Goal: Task Accomplishment & Management: Manage account settings

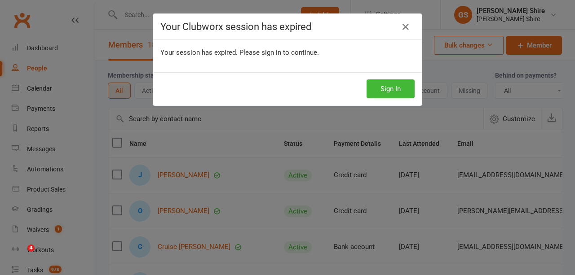
select select "100"
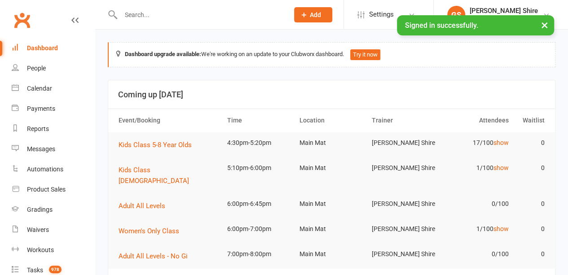
click at [155, 10] on input "text" at bounding box center [200, 15] width 165 height 13
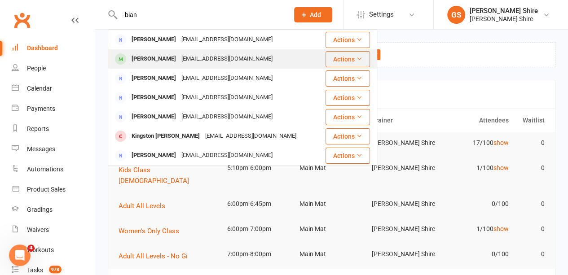
type input "bian"
click at [164, 57] on div "[PERSON_NAME]" at bounding box center [154, 59] width 50 height 13
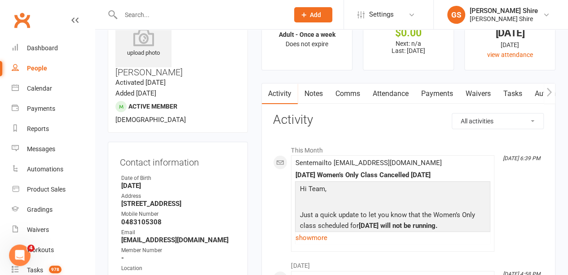
scroll to position [37, 0]
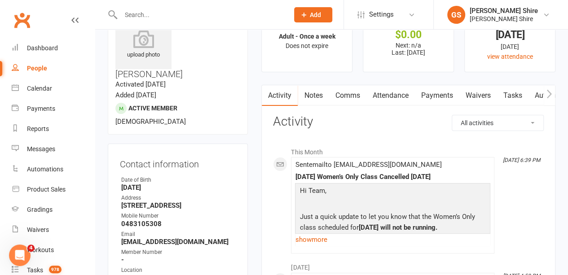
click at [428, 97] on link "Payments" at bounding box center [437, 95] width 44 height 21
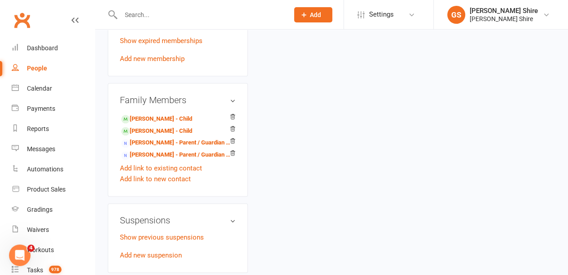
scroll to position [499, 0]
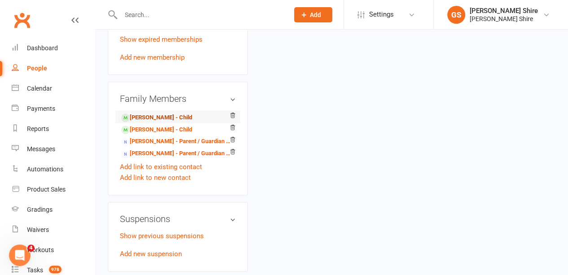
click at [157, 113] on link "[PERSON_NAME] - Child" at bounding box center [156, 117] width 71 height 9
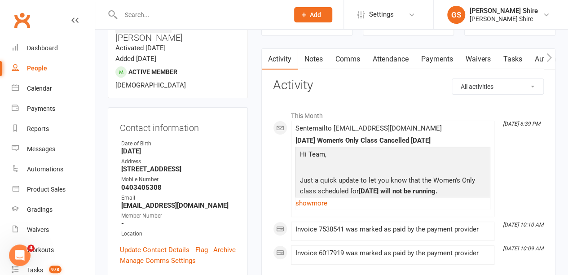
scroll to position [73, 0]
click at [443, 62] on link "Payments" at bounding box center [437, 59] width 44 height 21
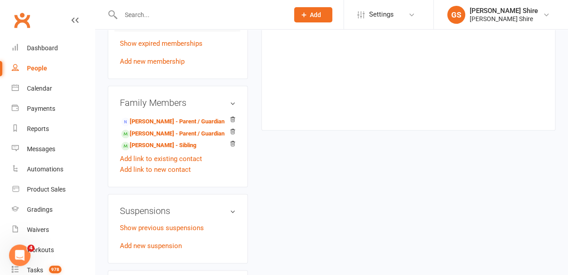
scroll to position [488, 0]
click at [154, 141] on link "[PERSON_NAME] - Sibling" at bounding box center [158, 145] width 75 height 9
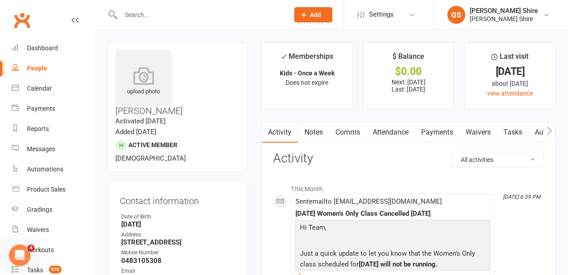
click at [442, 135] on link "Payments" at bounding box center [437, 132] width 44 height 21
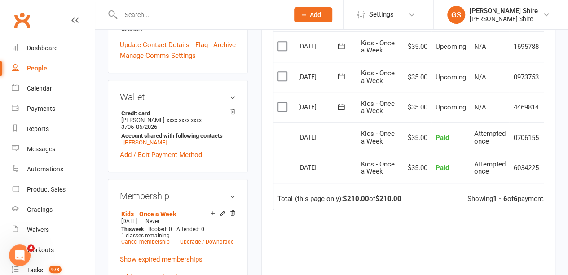
scroll to position [421, 0]
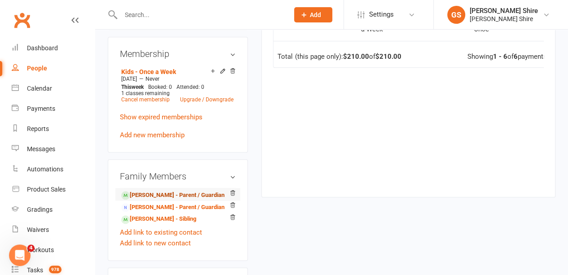
click at [154, 191] on link "[PERSON_NAME] - Parent / Guardian" at bounding box center [172, 195] width 103 height 9
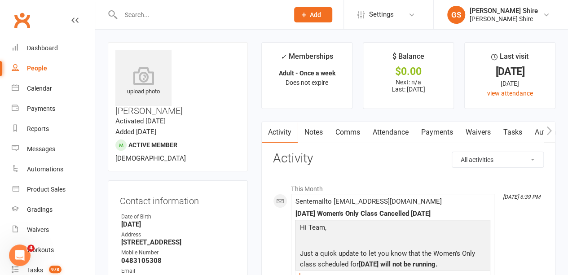
click at [431, 129] on link "Payments" at bounding box center [437, 132] width 44 height 21
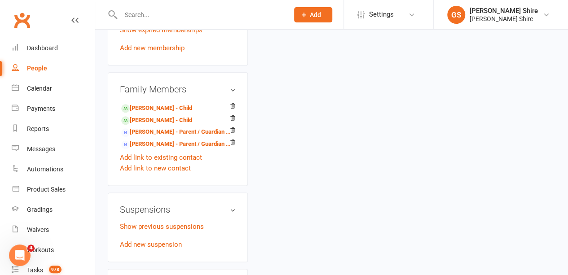
scroll to position [508, 0]
click at [177, 128] on link "[PERSON_NAME] - Parent / Guardian of [PERSON_NAME]" at bounding box center [176, 132] width 110 height 9
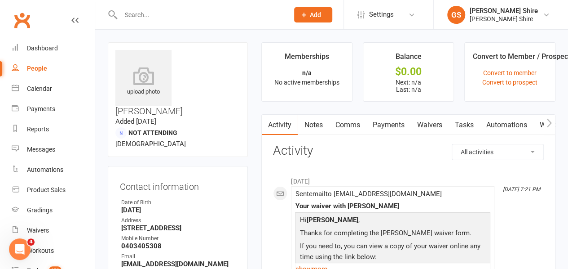
click at [402, 131] on link "Payments" at bounding box center [388, 125] width 44 height 21
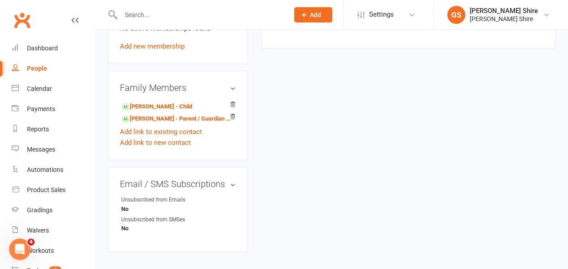
scroll to position [297, 0]
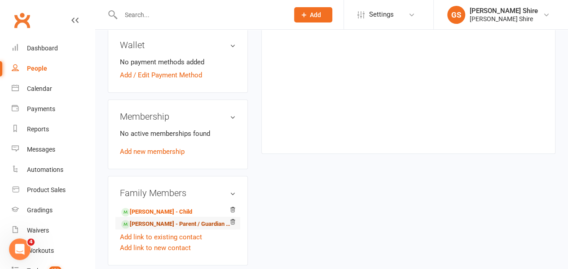
click at [152, 219] on link "[PERSON_NAME] - Parent / Guardian of [PERSON_NAME]" at bounding box center [176, 223] width 110 height 9
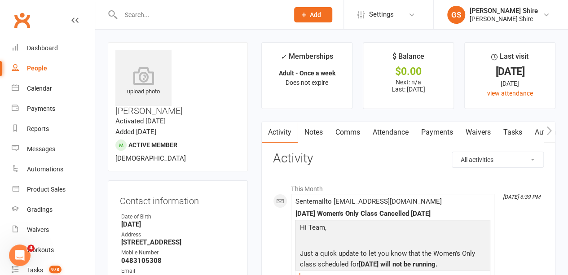
click at [437, 133] on link "Payments" at bounding box center [437, 132] width 44 height 21
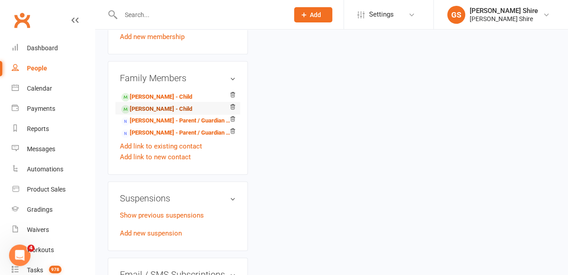
scroll to position [519, 0]
click at [140, 93] on link "[PERSON_NAME] - Child" at bounding box center [156, 97] width 71 height 9
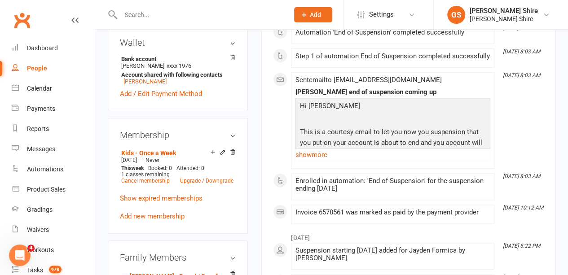
scroll to position [423, 0]
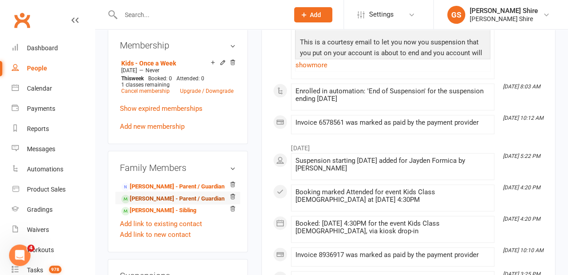
click at [149, 194] on link "[PERSON_NAME] - Parent / Guardian" at bounding box center [172, 198] width 103 height 9
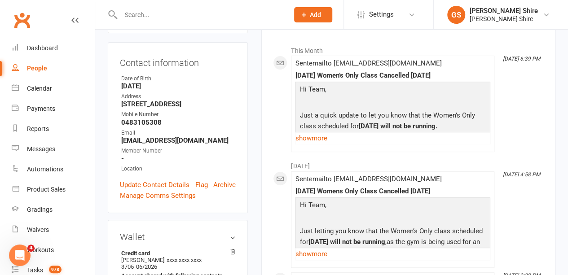
scroll to position [20, 0]
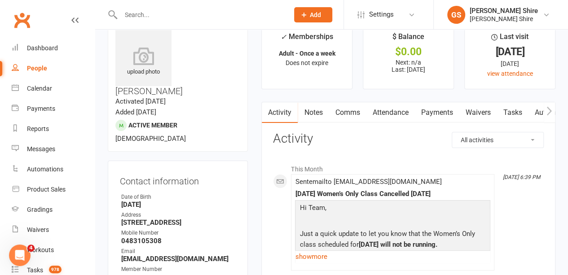
click at [429, 113] on link "Payments" at bounding box center [437, 112] width 44 height 21
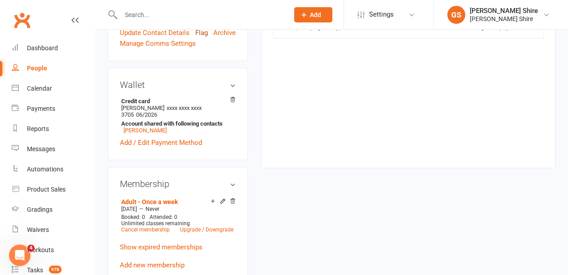
scroll to position [291, 0]
click at [220, 198] on icon at bounding box center [223, 201] width 6 height 6
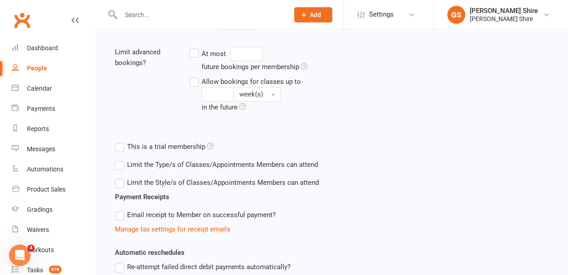
scroll to position [373, 0]
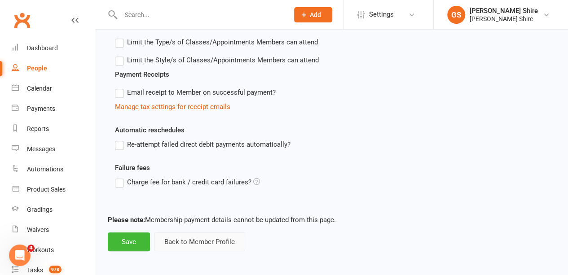
click at [190, 244] on button "Back to Member Profile" at bounding box center [199, 242] width 91 height 19
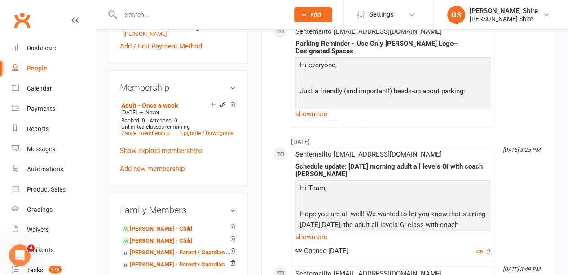
scroll to position [494, 0]
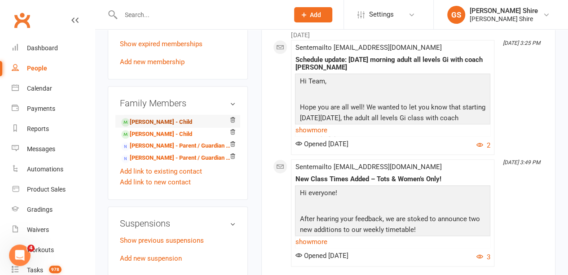
click at [155, 118] on link "[PERSON_NAME] - Child" at bounding box center [156, 122] width 71 height 9
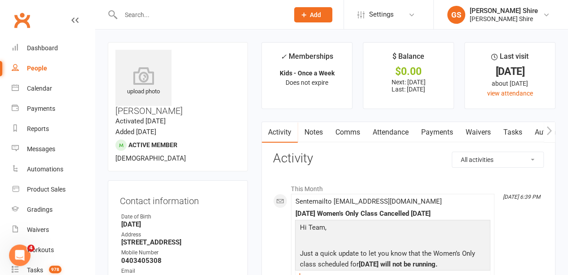
click at [443, 128] on link "Payments" at bounding box center [437, 132] width 44 height 21
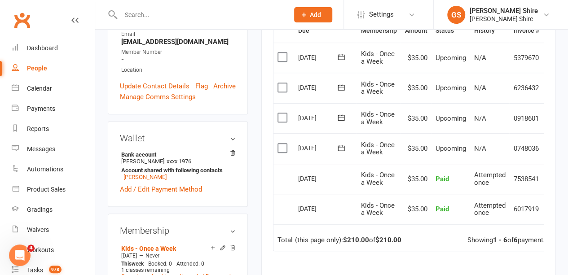
scroll to position [108, 0]
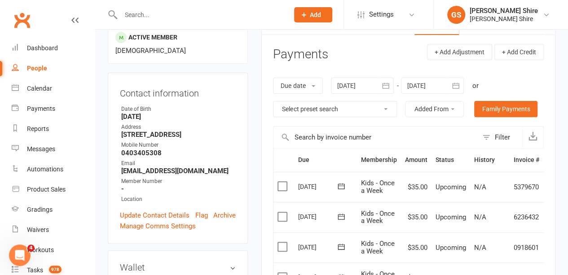
click at [354, 75] on div "Due date Due date Date paid Date failed Date settled [DATE] [DATE] Sun Mon Tue …" at bounding box center [408, 97] width 271 height 57
click at [356, 79] on div at bounding box center [362, 86] width 63 height 16
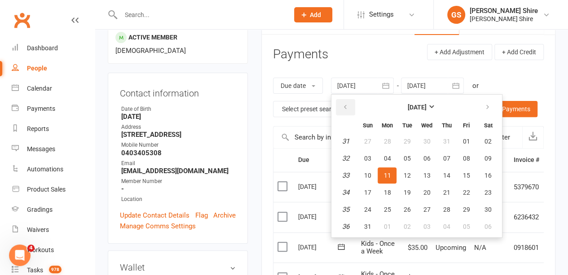
click at [351, 103] on button "button" at bounding box center [345, 107] width 19 height 16
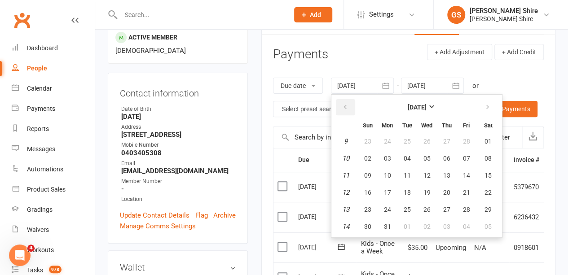
click at [351, 103] on button "button" at bounding box center [345, 107] width 19 height 16
click at [415, 173] on button "11" at bounding box center [407, 176] width 19 height 16
type input "[DATE]"
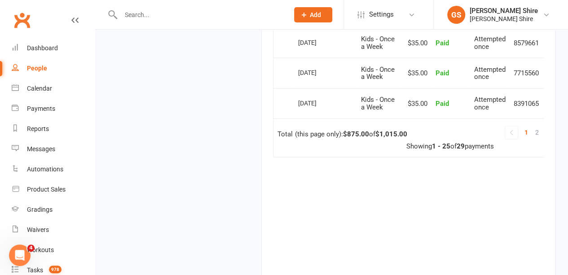
scroll to position [904, 0]
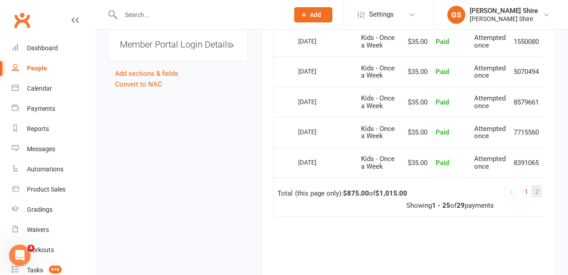
click at [536, 190] on span "2" at bounding box center [537, 192] width 4 height 13
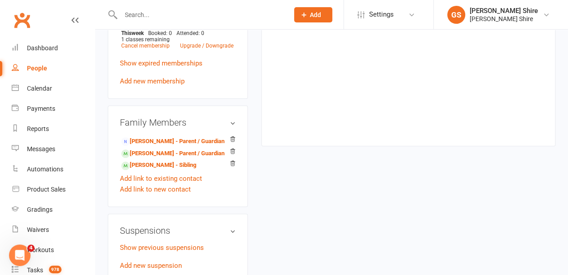
scroll to position [471, 0]
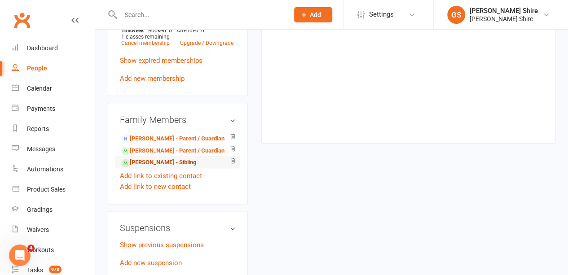
click at [159, 158] on link "[PERSON_NAME] - Sibling" at bounding box center [158, 162] width 75 height 9
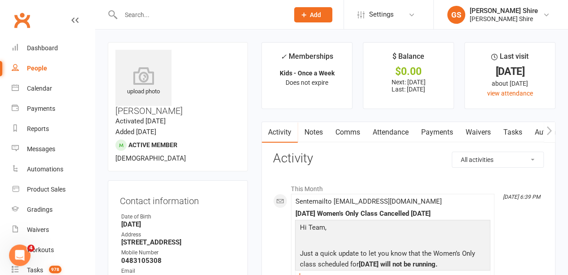
click at [439, 130] on link "Payments" at bounding box center [437, 132] width 44 height 21
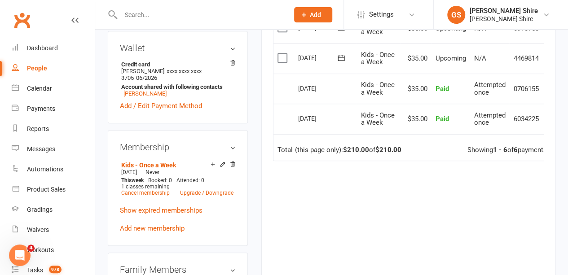
scroll to position [142, 0]
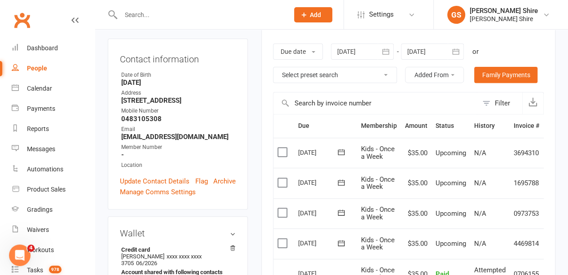
click at [368, 52] on div at bounding box center [362, 52] width 63 height 16
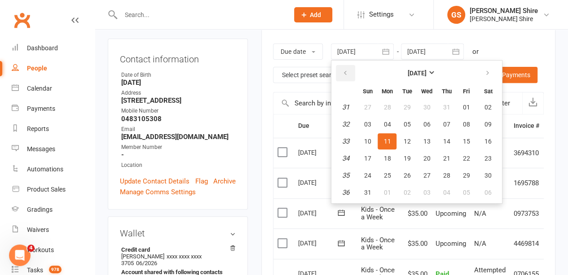
click at [342, 67] on button "button" at bounding box center [345, 73] width 19 height 16
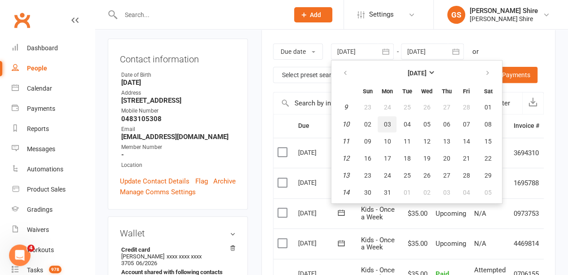
click at [393, 118] on button "03" at bounding box center [387, 124] width 19 height 16
type input "[DATE]"
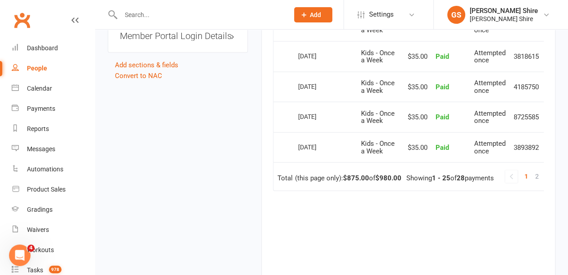
scroll to position [941, 0]
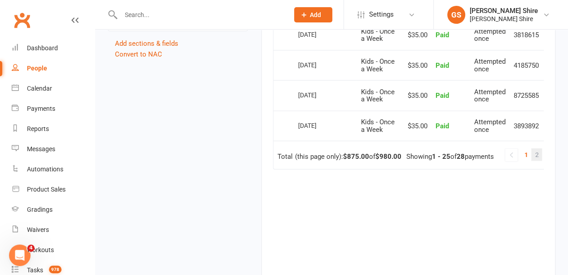
click at [536, 155] on span "2" at bounding box center [537, 155] width 4 height 13
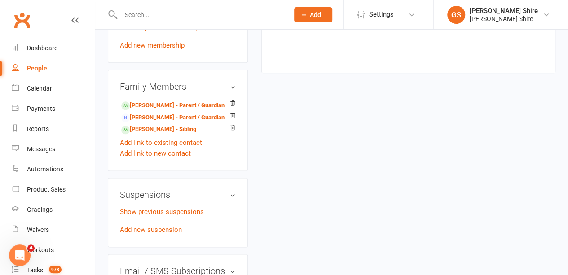
scroll to position [511, 0]
click at [186, 101] on link "[PERSON_NAME] - Parent / Guardian" at bounding box center [172, 105] width 103 height 9
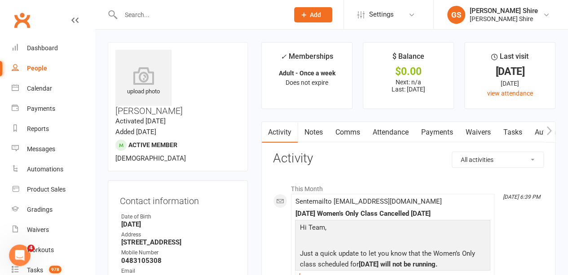
click at [442, 132] on link "Payments" at bounding box center [437, 132] width 44 height 21
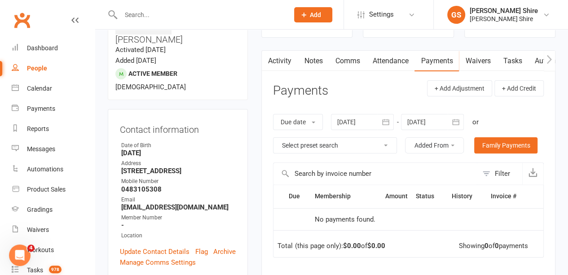
scroll to position [71, 0]
click at [349, 126] on div at bounding box center [362, 123] width 63 height 16
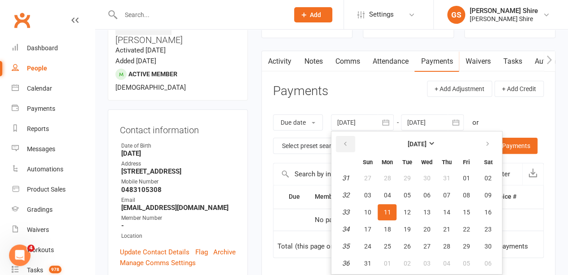
click at [342, 148] on button "button" at bounding box center [345, 144] width 19 height 16
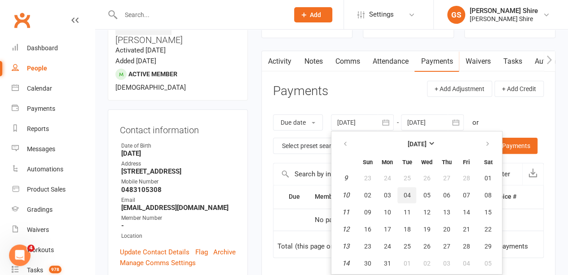
click at [413, 196] on button "04" at bounding box center [407, 195] width 19 height 16
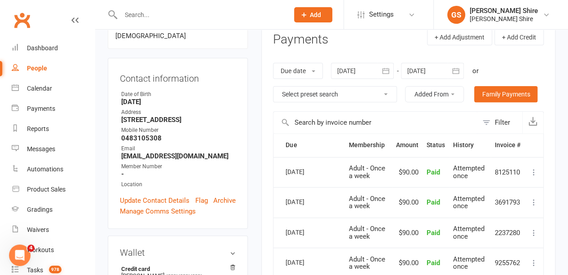
scroll to position [82, 0]
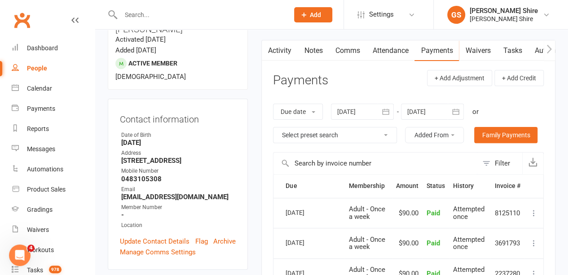
click at [362, 114] on div at bounding box center [362, 112] width 63 height 16
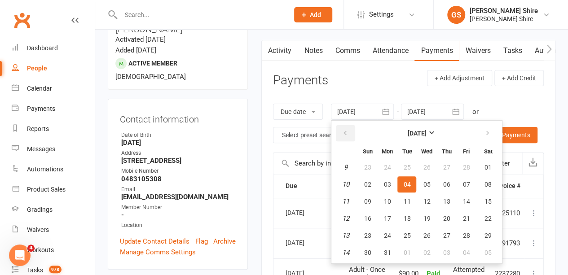
click at [346, 133] on icon "button" at bounding box center [345, 133] width 6 height 7
click at [390, 185] on span "03" at bounding box center [387, 184] width 7 height 7
type input "[DATE]"
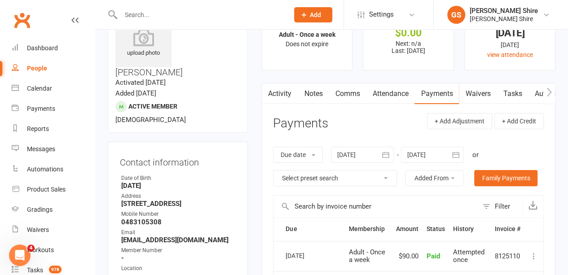
scroll to position [11, 0]
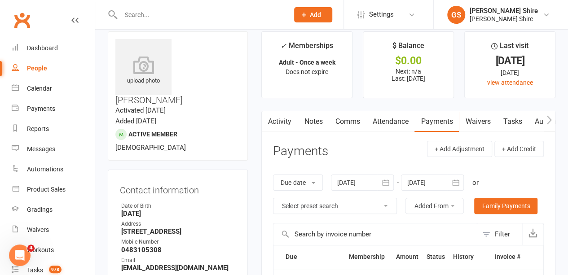
click at [287, 118] on link "Activity" at bounding box center [280, 121] width 36 height 21
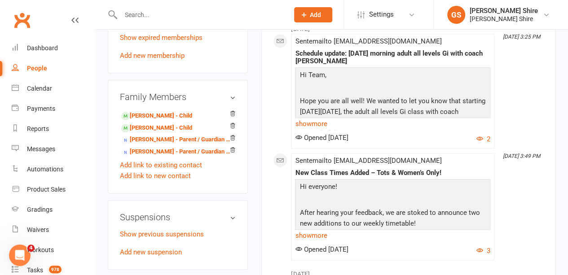
scroll to position [500, 0]
click at [155, 112] on link "[PERSON_NAME] - Child" at bounding box center [156, 116] width 71 height 9
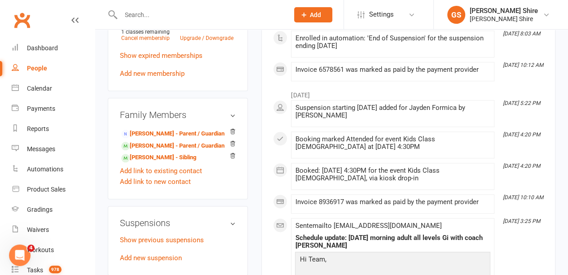
scroll to position [480, 0]
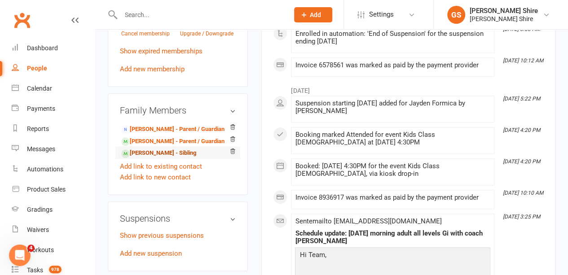
click at [171, 149] on link "[PERSON_NAME] - Sibling" at bounding box center [158, 153] width 75 height 9
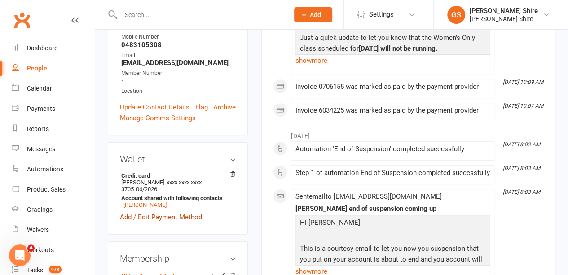
scroll to position [314, 0]
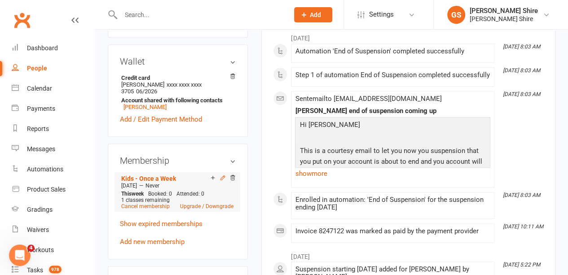
click at [223, 176] on icon at bounding box center [223, 178] width 4 height 4
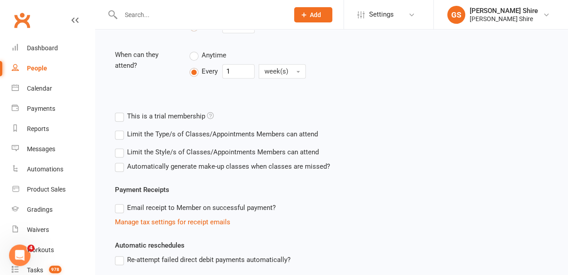
scroll to position [364, 0]
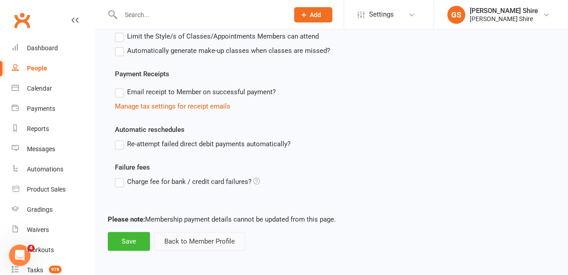
click at [191, 237] on button "Back to Member Profile" at bounding box center [199, 241] width 91 height 19
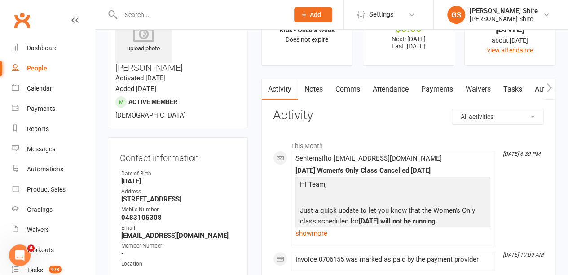
scroll to position [43, 0]
click at [442, 88] on link "Payments" at bounding box center [437, 90] width 44 height 21
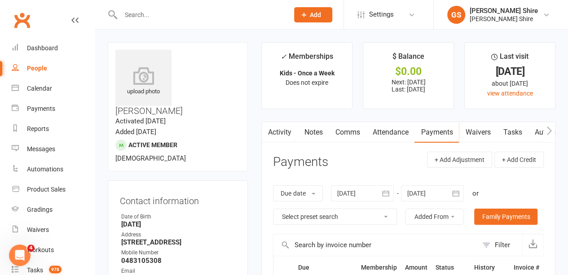
click at [144, 19] on input "text" at bounding box center [200, 15] width 165 height 13
type input "bian"
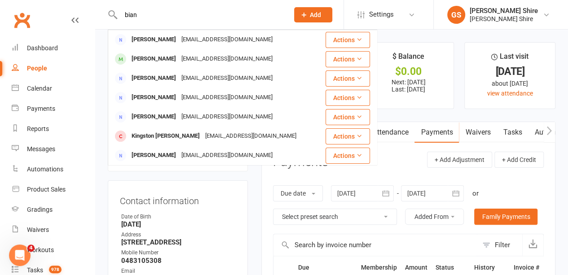
scroll to position [190, 0]
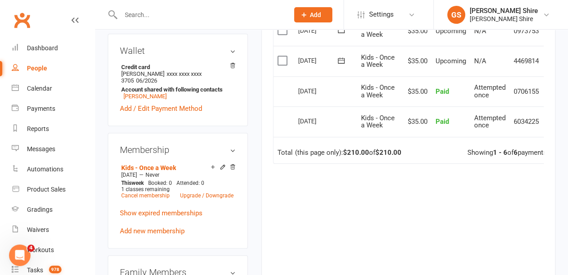
scroll to position [407, 0]
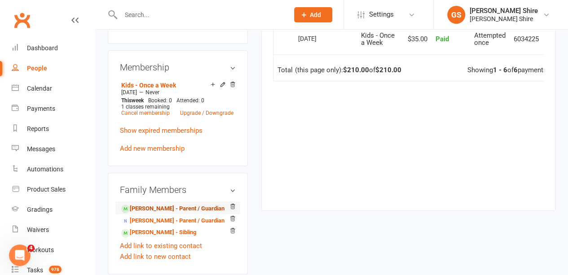
click at [143, 204] on link "[PERSON_NAME] - Parent / Guardian" at bounding box center [172, 208] width 103 height 9
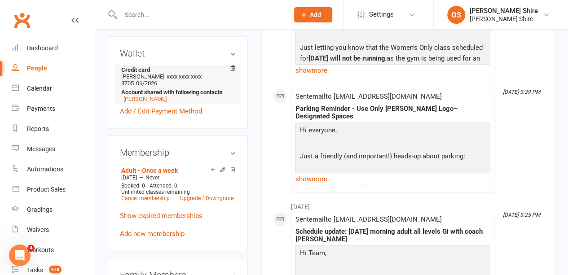
scroll to position [322, 0]
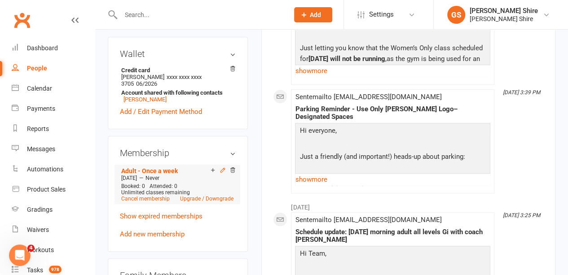
click at [221, 167] on icon at bounding box center [223, 170] width 6 height 6
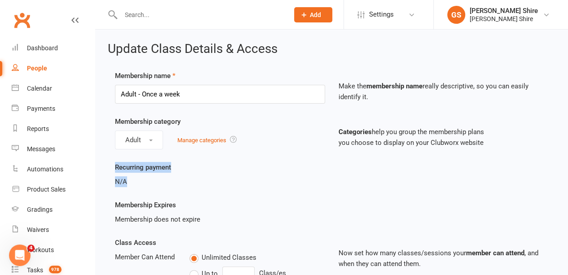
drag, startPoint x: 109, startPoint y: 161, endPoint x: 151, endPoint y: 190, distance: 51.3
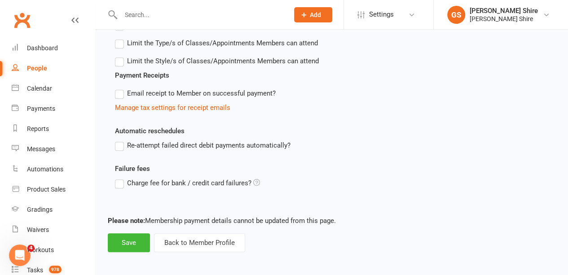
scroll to position [373, 0]
click at [187, 239] on button "Back to Member Profile" at bounding box center [199, 242] width 91 height 19
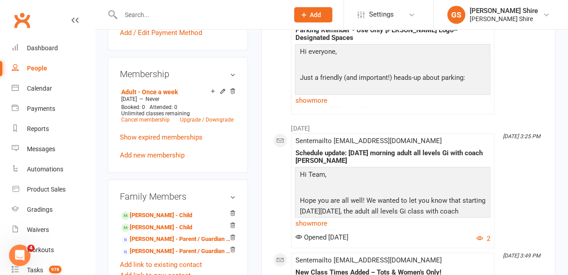
scroll to position [402, 0]
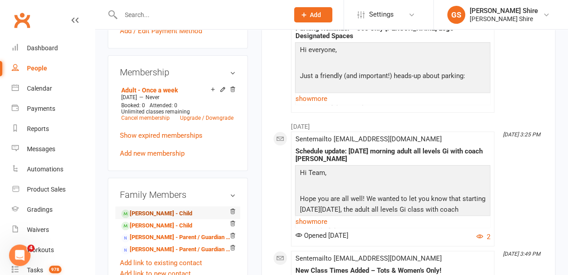
click at [137, 209] on link "[PERSON_NAME] - Child" at bounding box center [156, 213] width 71 height 9
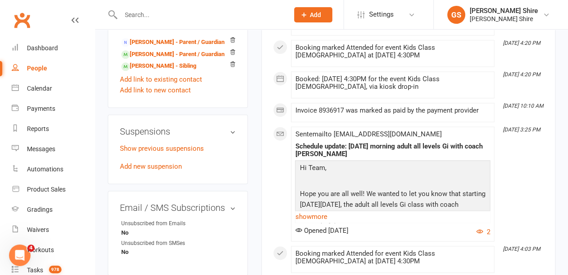
scroll to position [568, 0]
click at [157, 162] on link "Add new suspension" at bounding box center [151, 166] width 62 height 8
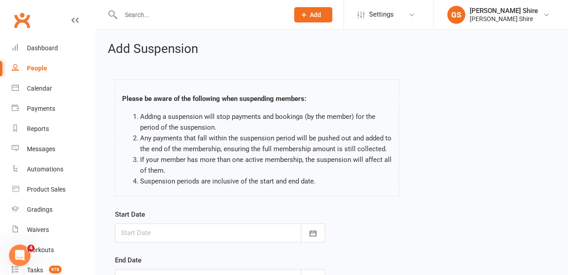
click at [157, 232] on div at bounding box center [220, 233] width 210 height 19
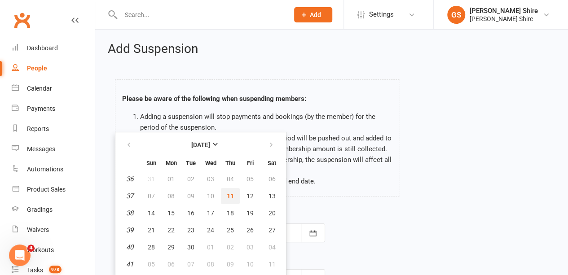
click at [229, 194] on span "11" at bounding box center [230, 196] width 7 height 7
type input "[DATE]"
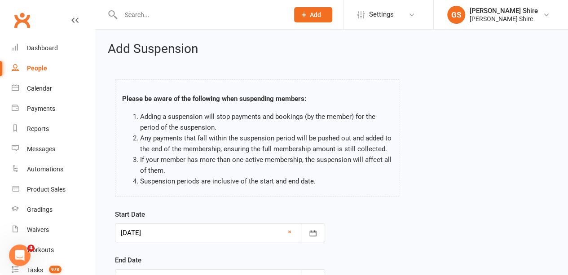
scroll to position [128, 0]
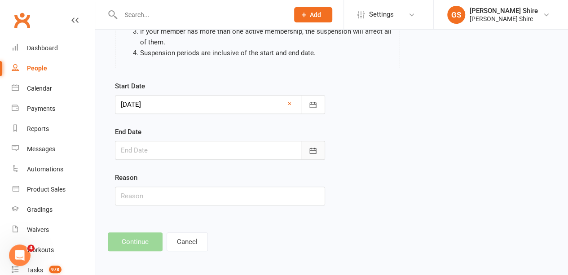
click at [313, 149] on icon "button" at bounding box center [313, 150] width 9 height 9
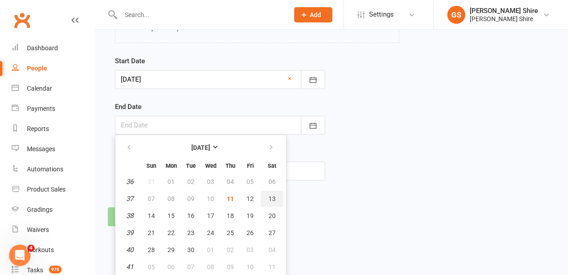
click at [273, 200] on span "13" at bounding box center [272, 198] width 7 height 7
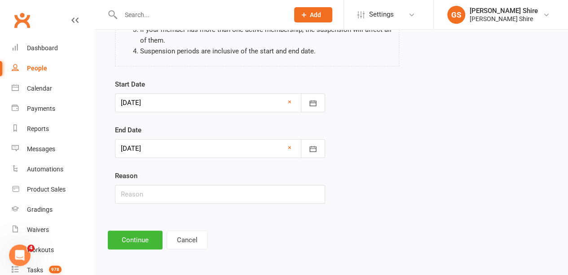
scroll to position [128, 0]
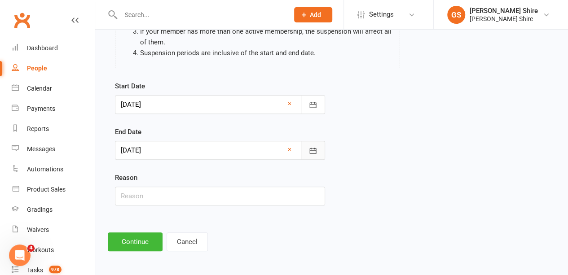
click at [320, 152] on button "button" at bounding box center [313, 150] width 24 height 19
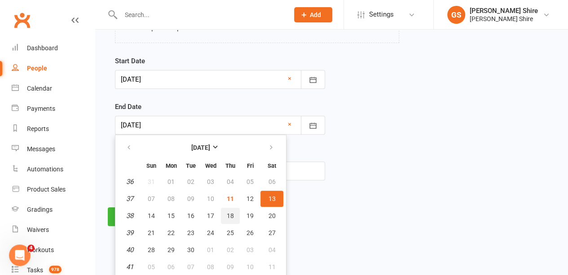
click at [224, 217] on button "18" at bounding box center [230, 216] width 19 height 16
type input "[DATE]"
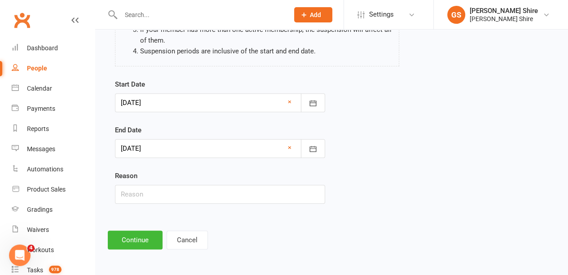
scroll to position [128, 0]
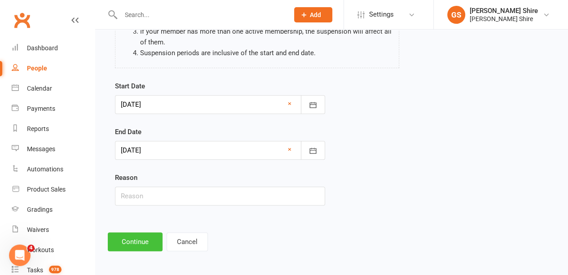
click at [130, 242] on button "Continue" at bounding box center [135, 242] width 55 height 19
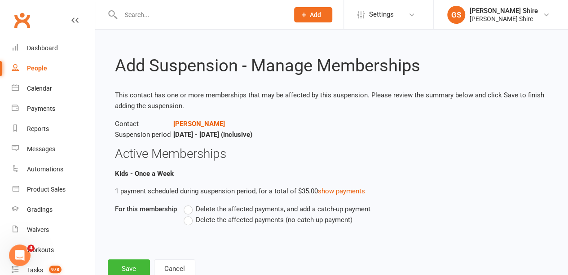
click at [251, 221] on span "Delete the affected payments (no catch-up payment)" at bounding box center [274, 219] width 157 height 9
click at [190, 215] on input "Delete the affected payments (no catch-up payment)" at bounding box center [187, 215] width 6 height 0
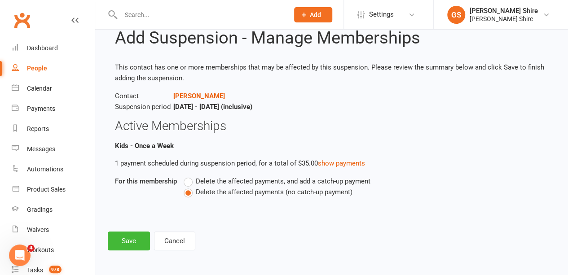
scroll to position [28, 0]
click at [126, 240] on button "Save" at bounding box center [129, 241] width 42 height 19
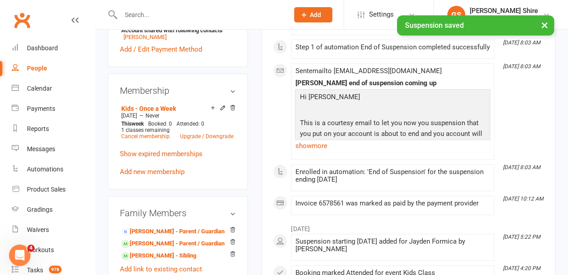
scroll to position [376, 0]
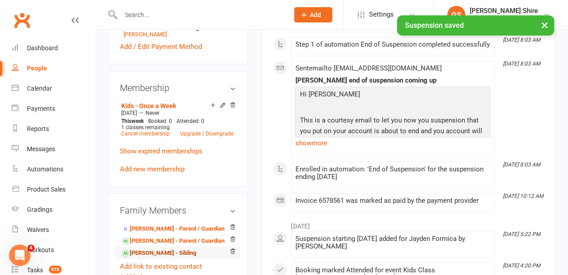
click at [141, 249] on link "[PERSON_NAME] - Sibling" at bounding box center [158, 253] width 75 height 9
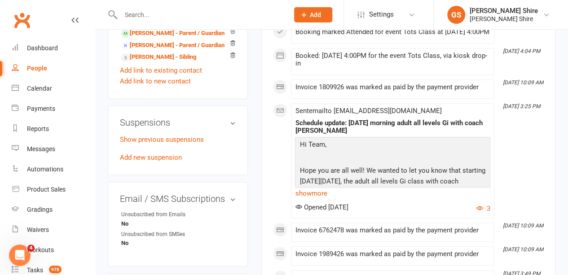
scroll to position [583, 0]
click at [143, 154] on link "Add new suspension" at bounding box center [151, 158] width 62 height 8
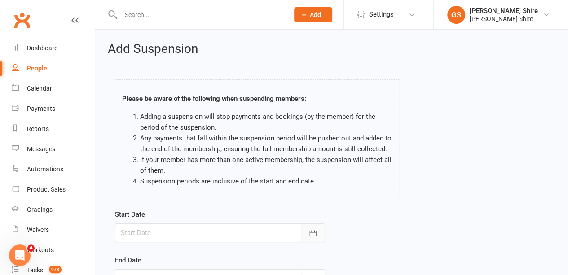
click at [316, 232] on icon "button" at bounding box center [312, 233] width 7 height 6
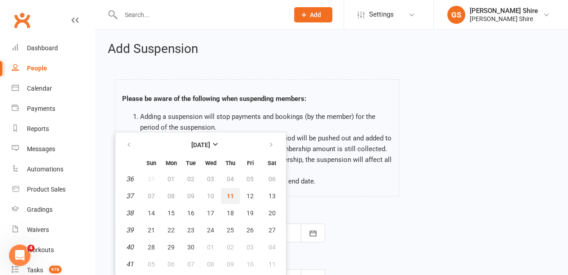
click at [233, 193] on span "11" at bounding box center [230, 196] width 7 height 7
type input "[DATE]"
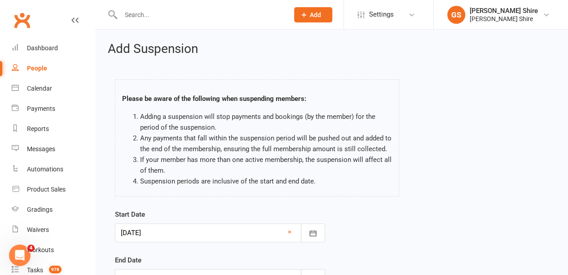
scroll to position [117, 0]
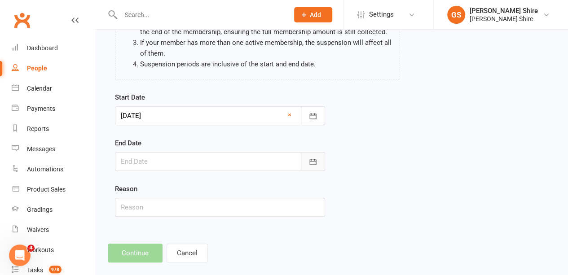
click at [321, 155] on button "button" at bounding box center [313, 161] width 24 height 19
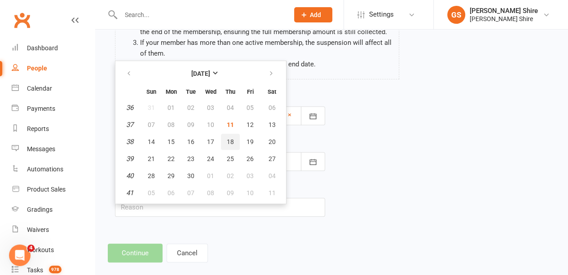
click at [233, 143] on span "18" at bounding box center [230, 141] width 7 height 7
type input "[DATE]"
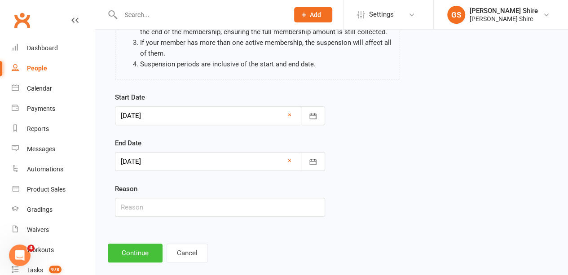
click at [142, 247] on button "Continue" at bounding box center [135, 253] width 55 height 19
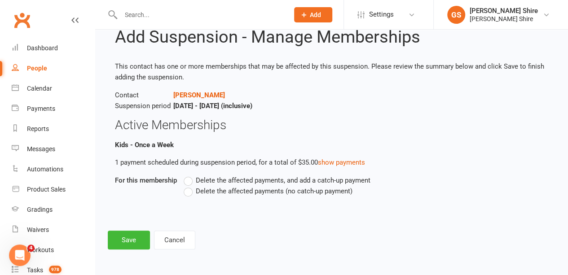
scroll to position [0, 0]
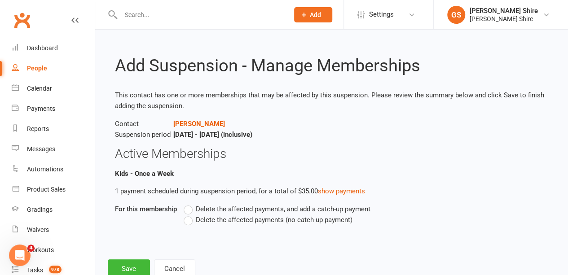
click at [269, 220] on span "Delete the affected payments (no catch-up payment)" at bounding box center [274, 219] width 157 height 9
click at [190, 215] on input "Delete the affected payments (no catch-up payment)" at bounding box center [187, 215] width 6 height 0
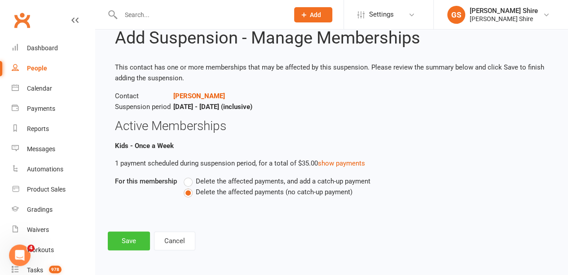
click at [130, 239] on button "Save" at bounding box center [129, 241] width 42 height 19
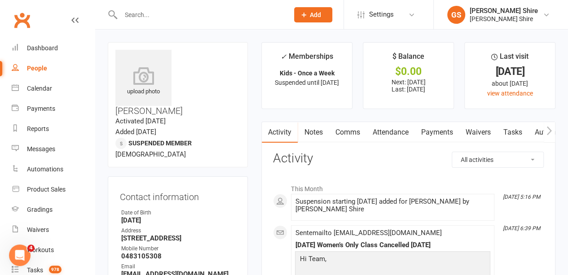
click at [148, 9] on input "text" at bounding box center [200, 15] width 165 height 13
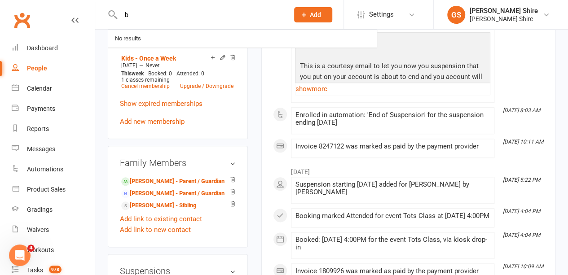
scroll to position [429, 0]
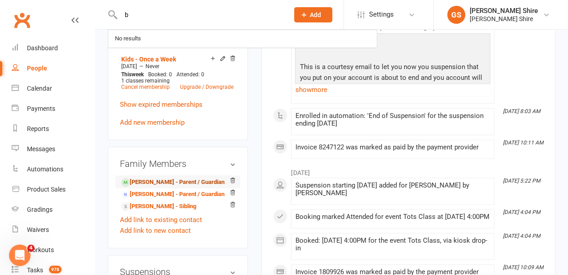
type input "b"
click at [165, 178] on link "[PERSON_NAME] - Parent / Guardian" at bounding box center [172, 182] width 103 height 9
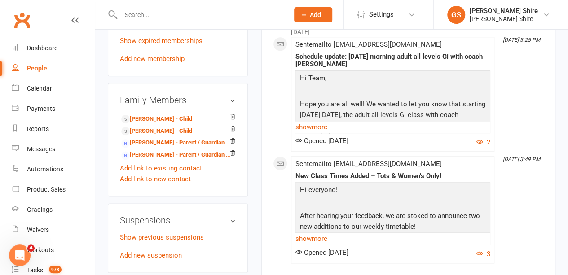
scroll to position [496, 0]
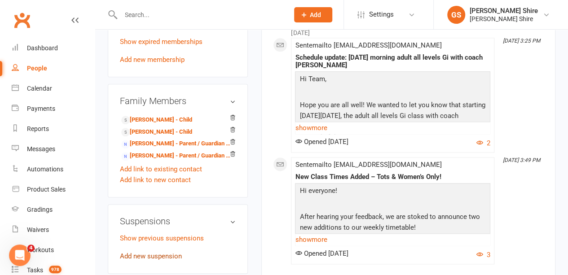
click at [174, 252] on link "Add new suspension" at bounding box center [151, 256] width 62 height 8
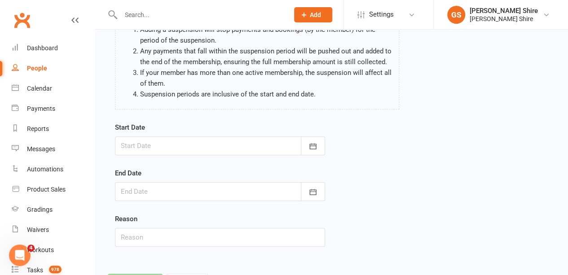
scroll to position [128, 0]
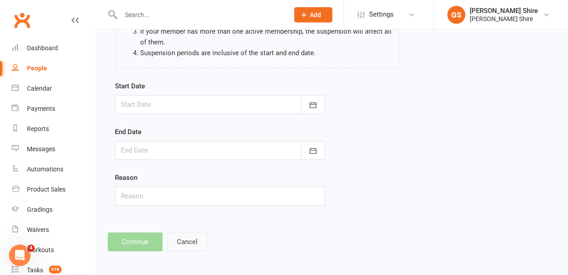
click at [187, 245] on button "Cancel" at bounding box center [187, 242] width 41 height 19
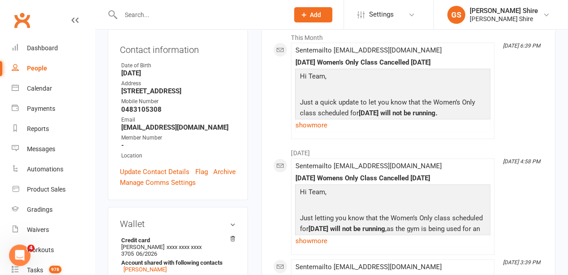
scroll to position [152, 0]
click at [146, 17] on input "text" at bounding box center [200, 15] width 165 height 13
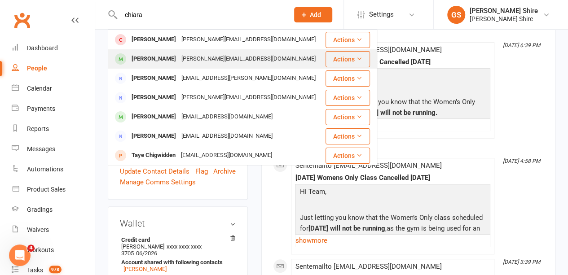
type input "chiara"
click at [163, 56] on div "[PERSON_NAME]" at bounding box center [154, 59] width 50 height 13
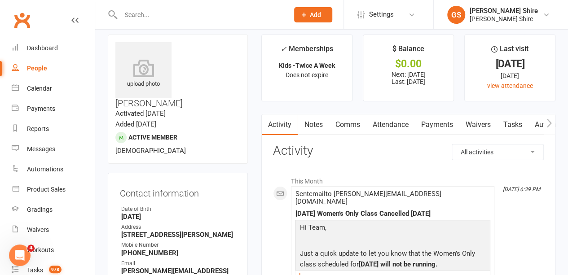
scroll to position [9, 0]
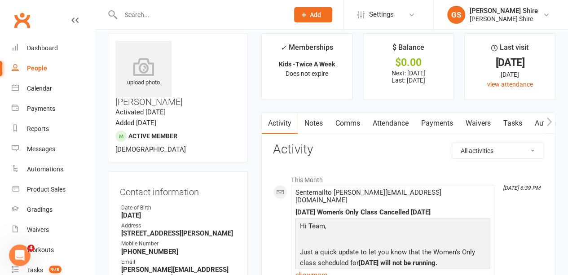
click at [142, 10] on input "text" at bounding box center [200, 15] width 165 height 13
type input "c"
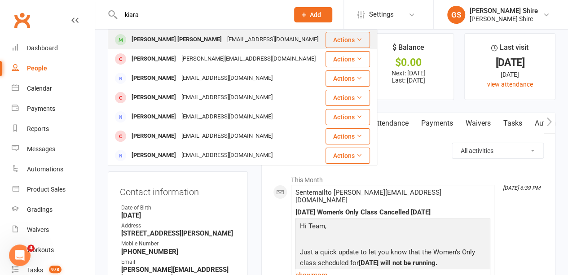
type input "kiara"
click at [158, 35] on div "[PERSON_NAME] [PERSON_NAME]" at bounding box center [177, 39] width 96 height 13
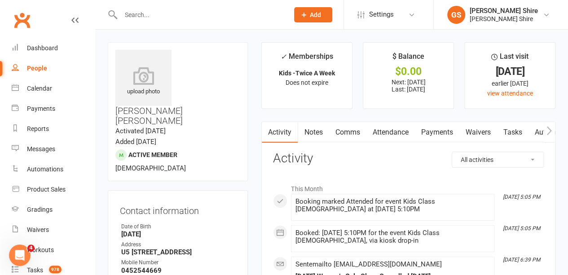
click at [148, 11] on input "text" at bounding box center [200, 15] width 165 height 13
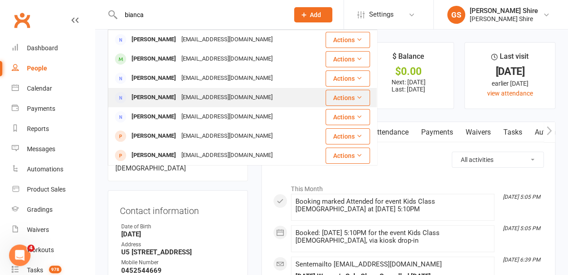
type input "bianca"
click at [179, 96] on div "[EMAIL_ADDRESS][DOMAIN_NAME]" at bounding box center [227, 97] width 97 height 13
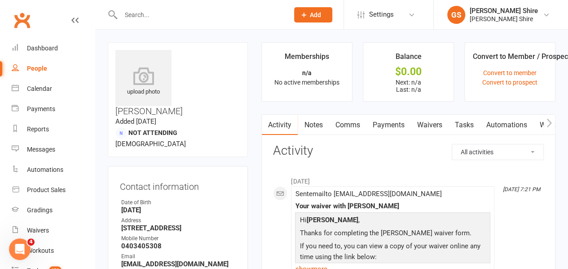
click at [399, 123] on link "Payments" at bounding box center [388, 125] width 44 height 21
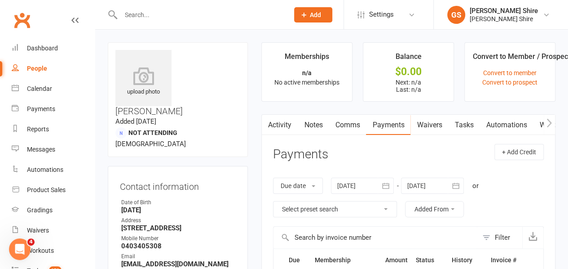
click at [210, 13] on input "text" at bounding box center [200, 15] width 165 height 13
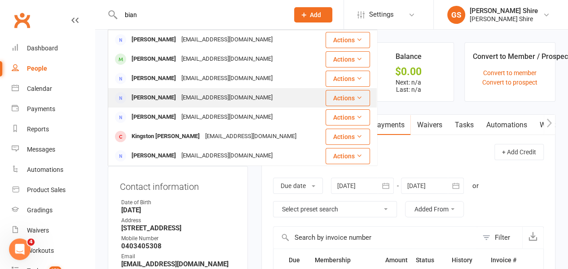
type input "bian"
click at [185, 91] on div "[EMAIL_ADDRESS][DOMAIN_NAME]" at bounding box center [227, 97] width 97 height 13
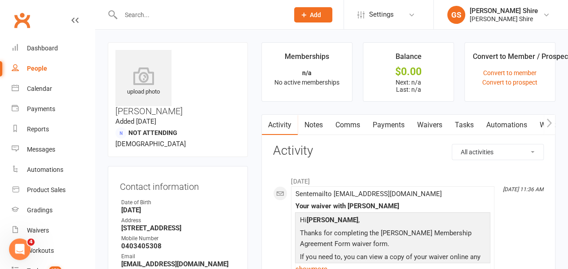
click at [394, 123] on link "Payments" at bounding box center [388, 125] width 44 height 21
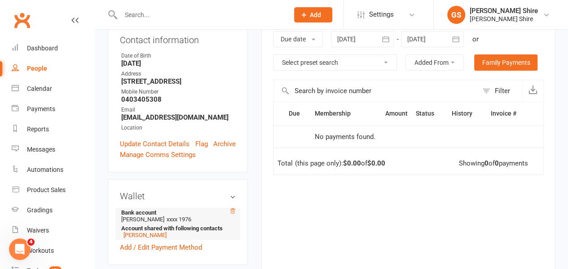
scroll to position [150, 0]
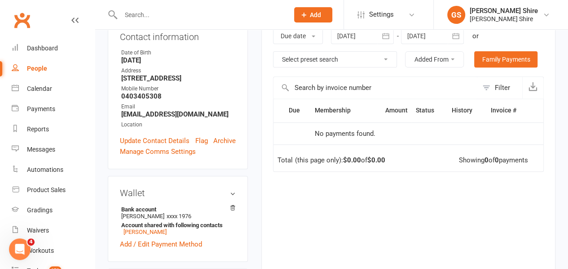
click at [358, 35] on div at bounding box center [362, 36] width 63 height 16
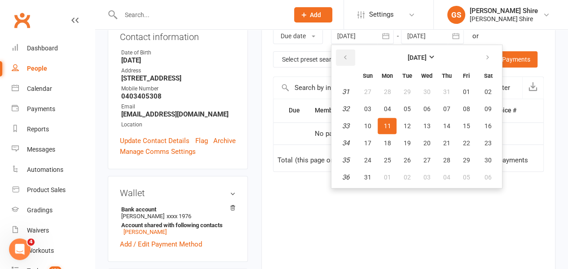
click at [349, 52] on button "button" at bounding box center [345, 57] width 19 height 16
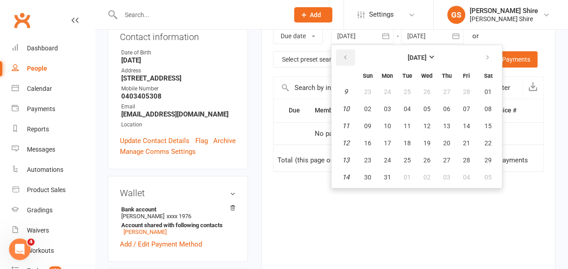
click at [349, 52] on button "button" at bounding box center [345, 57] width 19 height 16
click at [394, 110] on button "03" at bounding box center [387, 109] width 19 height 16
type input "[DATE]"
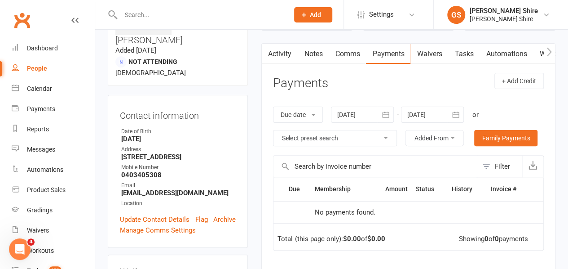
scroll to position [0, 0]
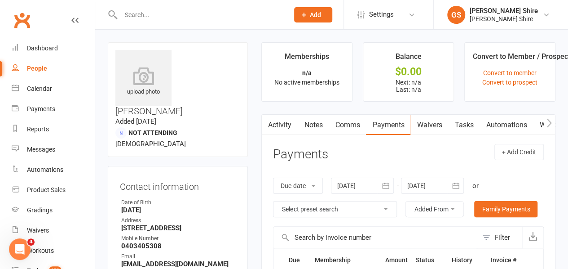
drag, startPoint x: 153, startPoint y: 22, endPoint x: 149, endPoint y: 18, distance: 6.0
click at [149, 18] on input "text" at bounding box center [200, 15] width 165 height 13
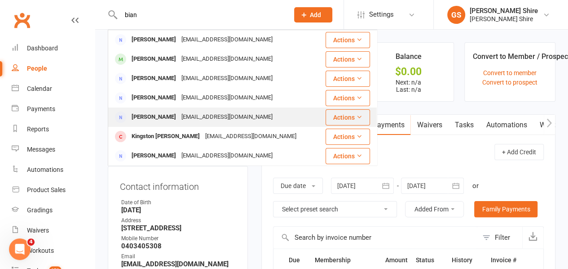
type input "bian"
click at [159, 118] on div "[PERSON_NAME]" at bounding box center [154, 117] width 50 height 13
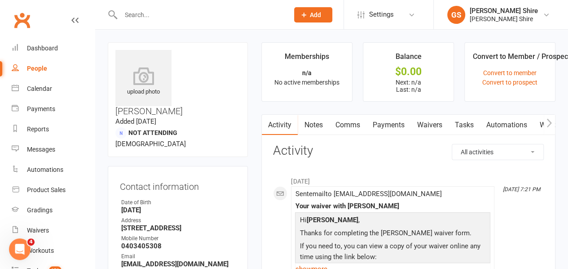
click at [393, 124] on link "Payments" at bounding box center [388, 125] width 44 height 21
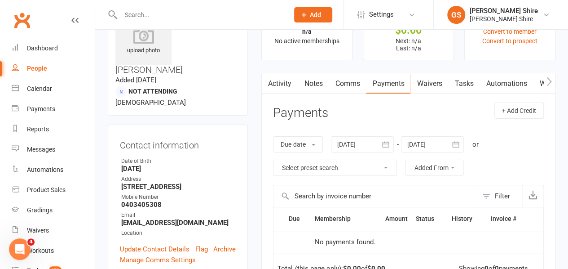
click at [372, 143] on div at bounding box center [362, 144] width 63 height 16
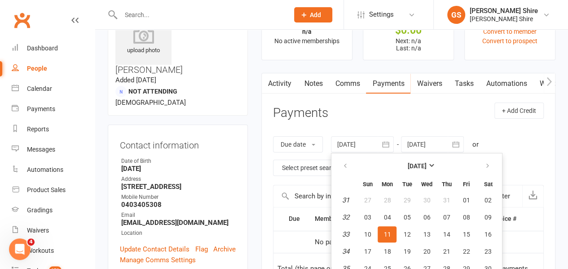
scroll to position [66, 0]
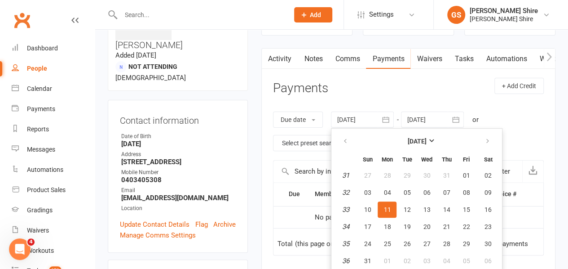
click at [339, 128] on ul "[DATE] Sun Mon Tue Wed Thu Fri Sat 31 27 28 29 30 31 01 02 32 03 04 05 06 07 08…" at bounding box center [417, 200] width 172 height 144
click at [342, 132] on th at bounding box center [345, 141] width 23 height 20
click at [348, 138] on icon "button" at bounding box center [345, 140] width 6 height 7
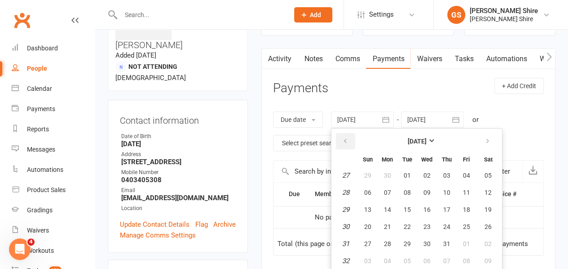
click at [348, 138] on icon "button" at bounding box center [345, 140] width 6 height 7
click at [352, 141] on button "button" at bounding box center [345, 141] width 19 height 16
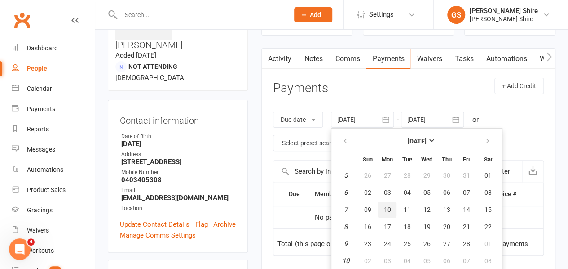
click at [388, 206] on span "10" at bounding box center [387, 209] width 7 height 7
type input "[DATE]"
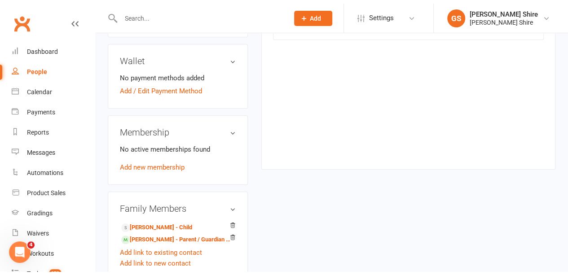
scroll to position [0, 0]
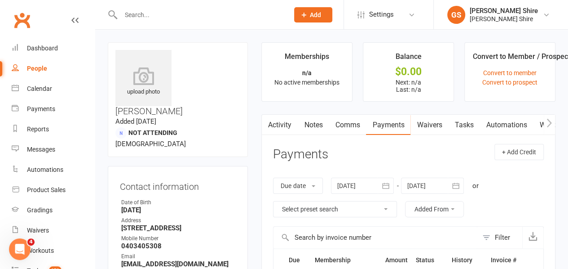
click at [174, 14] on input "text" at bounding box center [200, 15] width 165 height 13
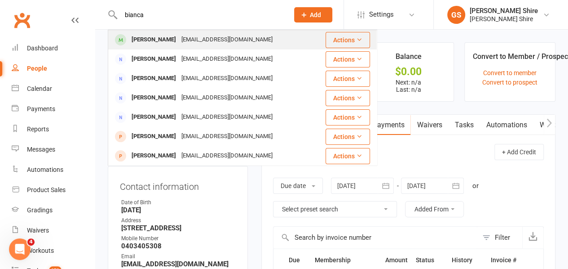
type input "bianca"
click at [179, 34] on div "[EMAIL_ADDRESS][DOMAIN_NAME]" at bounding box center [227, 39] width 97 height 13
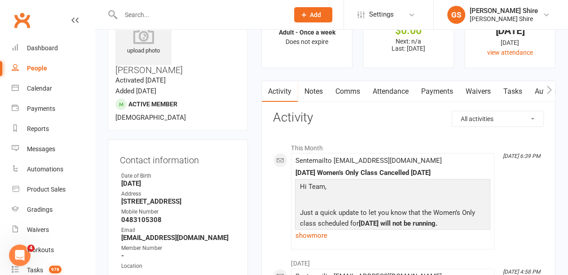
scroll to position [26, 0]
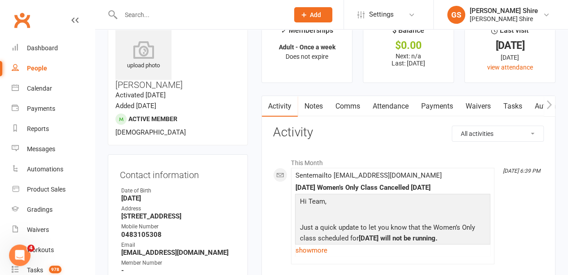
click at [432, 110] on link "Payments" at bounding box center [437, 106] width 44 height 21
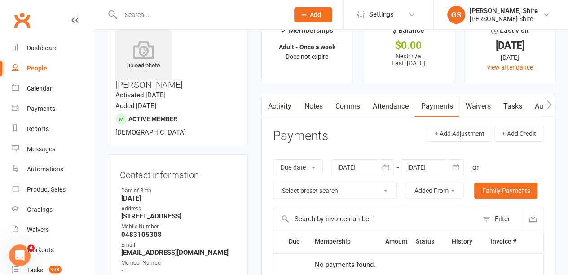
click at [343, 166] on div at bounding box center [362, 167] width 63 height 16
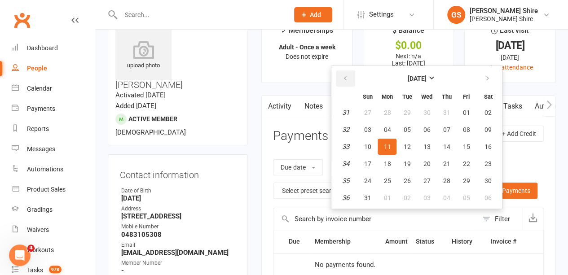
click at [346, 75] on icon "button" at bounding box center [345, 78] width 6 height 7
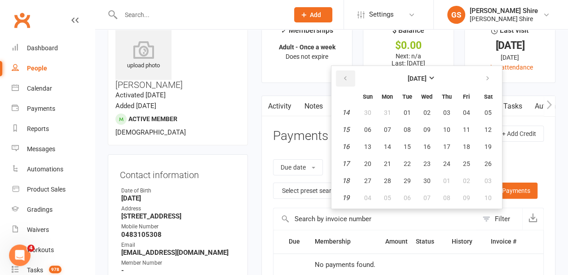
click at [346, 75] on icon "button" at bounding box center [345, 78] width 6 height 7
click at [389, 141] on button "10" at bounding box center [387, 147] width 19 height 16
type input "[DATE]"
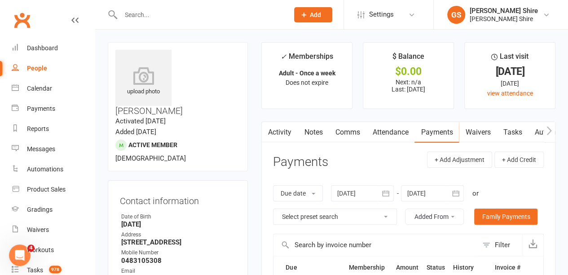
click at [270, 133] on icon "button" at bounding box center [267, 130] width 5 height 9
click at [294, 133] on link "Activity" at bounding box center [280, 132] width 36 height 21
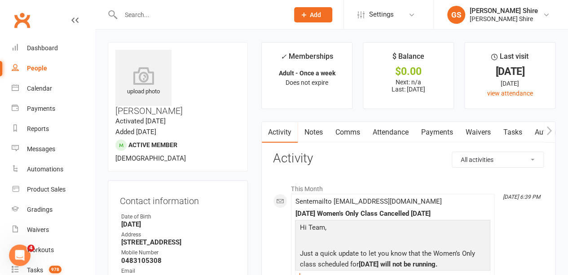
click at [377, 134] on link "Attendance" at bounding box center [390, 132] width 49 height 21
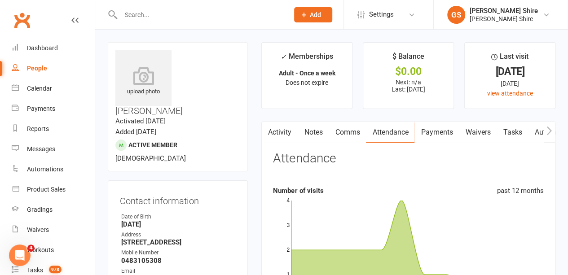
click at [421, 136] on link "Payments" at bounding box center [437, 132] width 44 height 21
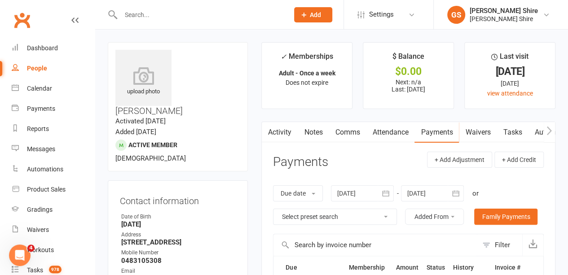
click at [158, 16] on input "text" at bounding box center [200, 15] width 165 height 13
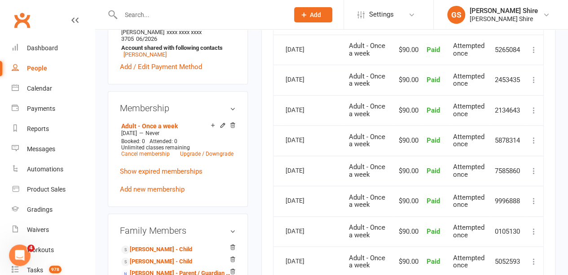
scroll to position [420, 0]
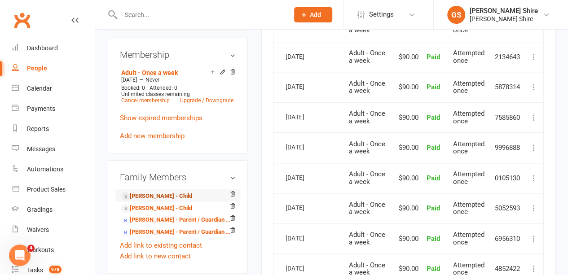
click at [151, 192] on link "[PERSON_NAME] - Child" at bounding box center [156, 196] width 71 height 9
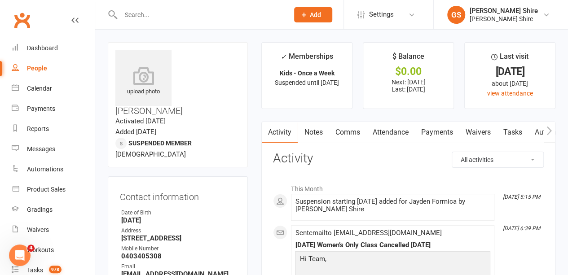
click at [430, 132] on link "Payments" at bounding box center [437, 132] width 44 height 21
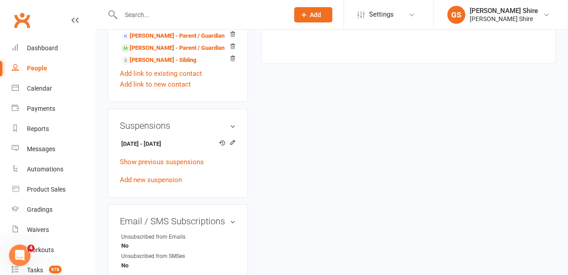
scroll to position [570, 0]
click at [231, 139] on icon at bounding box center [233, 142] width 6 height 6
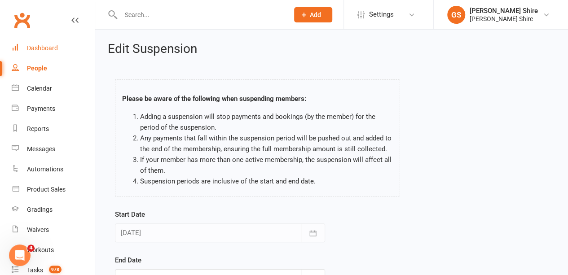
click at [53, 44] on div "Dashboard" at bounding box center [42, 47] width 31 height 7
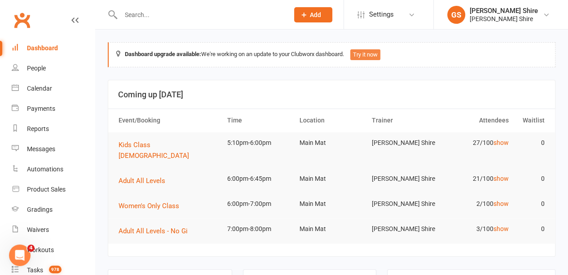
click at [366, 54] on button "Try it now" at bounding box center [365, 54] width 30 height 11
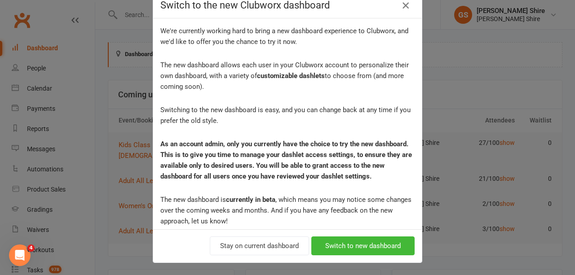
click at [403, 5] on icon "button" at bounding box center [405, 5] width 11 height 11
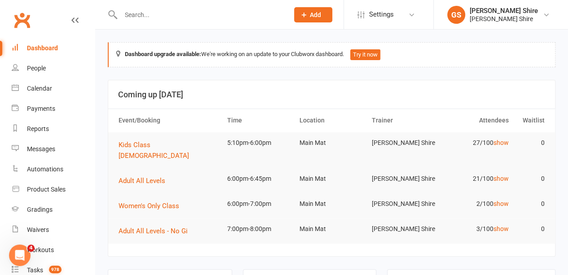
click at [207, 14] on input "text" at bounding box center [200, 15] width 165 height 13
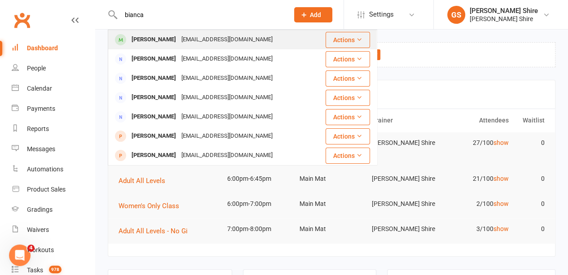
type input "bianca"
click at [162, 41] on div "[PERSON_NAME]" at bounding box center [154, 39] width 50 height 13
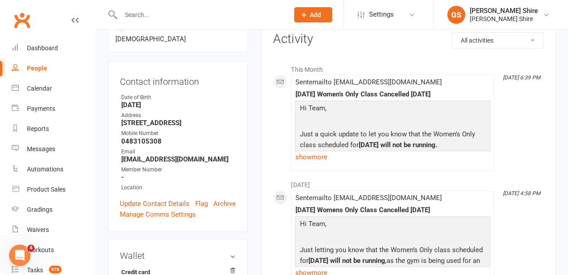
scroll to position [23, 0]
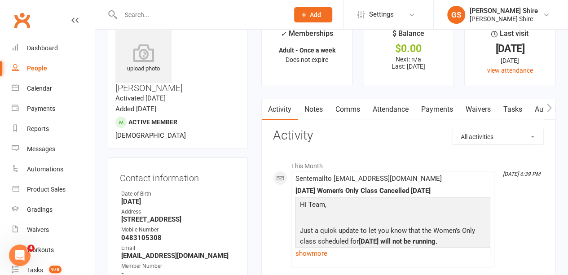
click at [403, 114] on link "Attendance" at bounding box center [390, 109] width 49 height 21
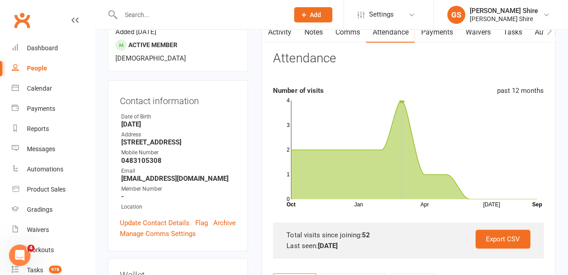
scroll to position [47, 0]
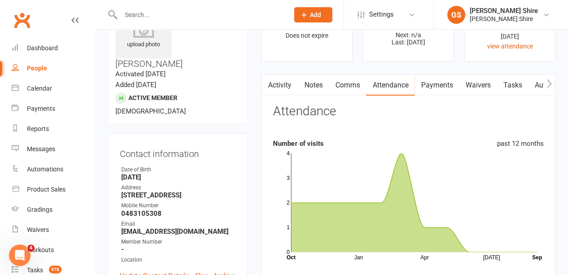
click at [435, 82] on link "Payments" at bounding box center [437, 85] width 44 height 21
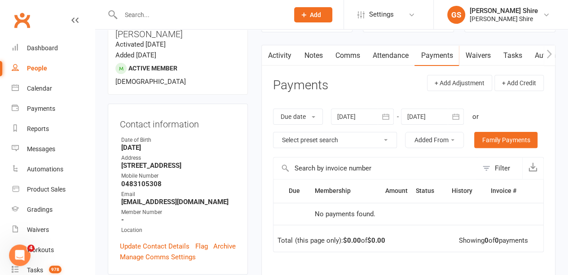
scroll to position [79, 0]
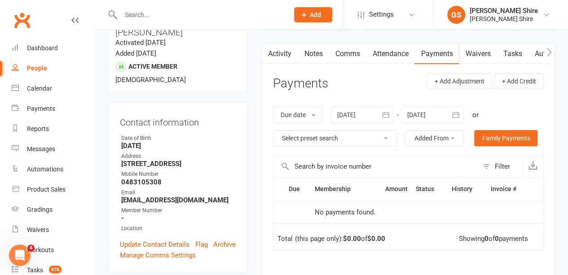
click at [379, 111] on div at bounding box center [362, 115] width 63 height 16
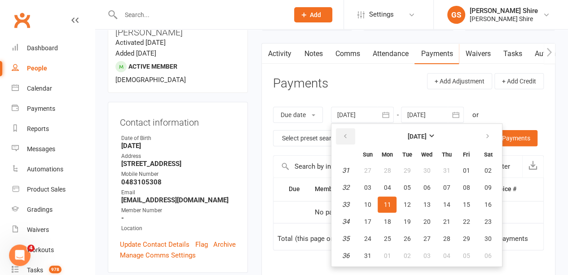
click at [350, 137] on button "button" at bounding box center [345, 136] width 19 height 16
click at [386, 180] on button "07" at bounding box center [387, 188] width 19 height 16
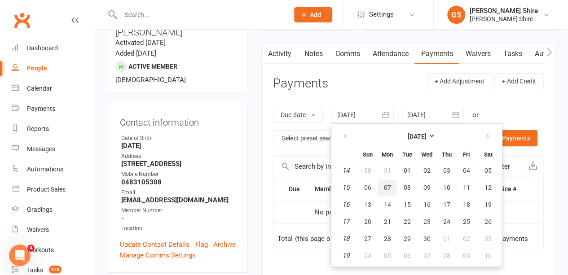
type input "[DATE]"
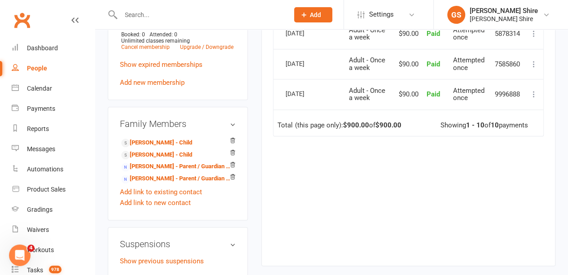
scroll to position [474, 0]
click at [166, 138] on link "[PERSON_NAME] - Child" at bounding box center [156, 142] width 71 height 9
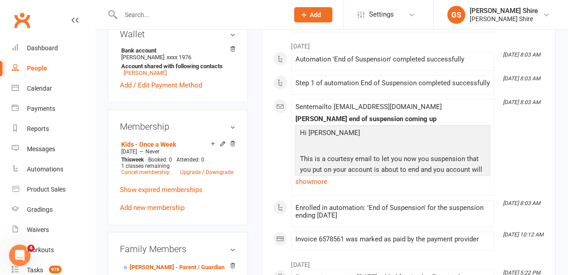
scroll to position [337, 0]
click at [221, 142] on icon at bounding box center [223, 144] width 4 height 4
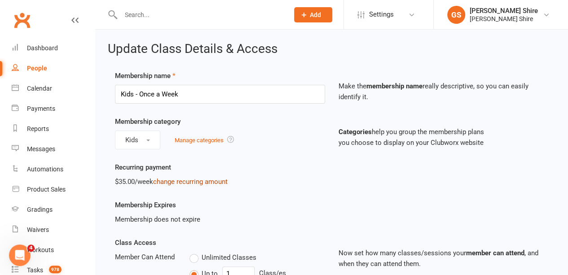
click at [175, 178] on link "change recurring amount" at bounding box center [190, 182] width 75 height 8
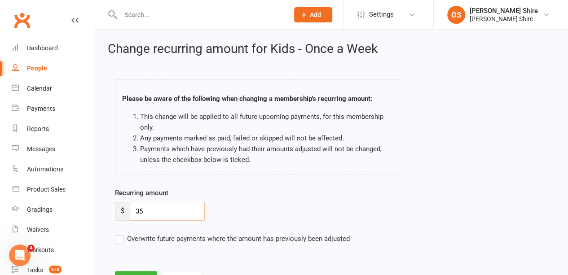
click at [147, 205] on input "35" at bounding box center [167, 211] width 75 height 19
type input "30"
click at [133, 242] on label "Overwrite future payments where the amount has previously been adjusted" at bounding box center [232, 239] width 235 height 11
click at [133, 234] on input "Overwrite future payments where the amount has previously been adjusted" at bounding box center [232, 234] width 235 height 0
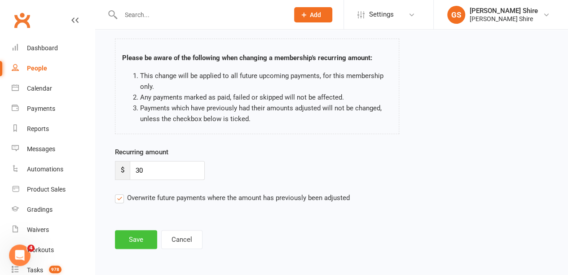
click at [133, 238] on button "Save" at bounding box center [136, 239] width 42 height 19
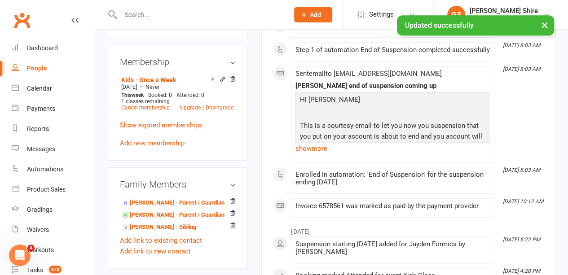
scroll to position [403, 0]
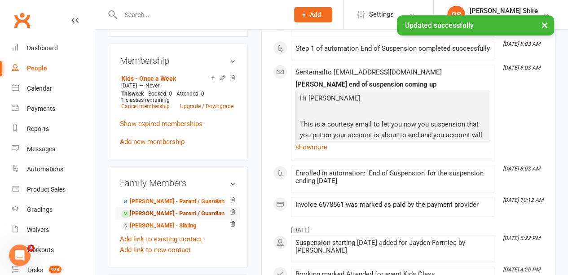
click at [144, 209] on link "[PERSON_NAME] - Parent / Guardian" at bounding box center [172, 213] width 103 height 9
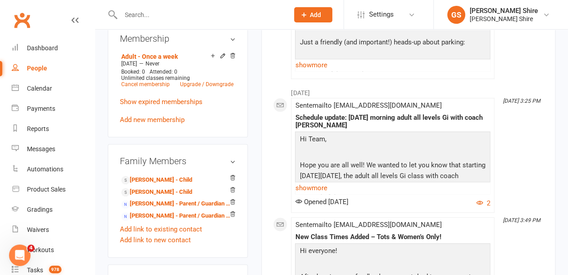
scroll to position [436, 0]
click at [142, 188] on link "[PERSON_NAME] - Child" at bounding box center [156, 192] width 71 height 9
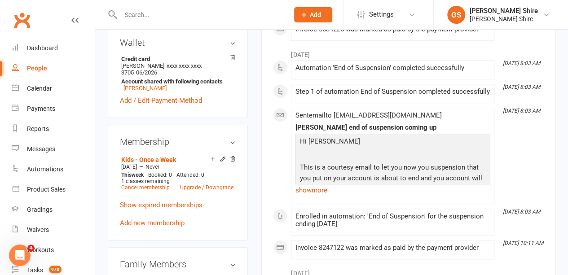
scroll to position [330, 0]
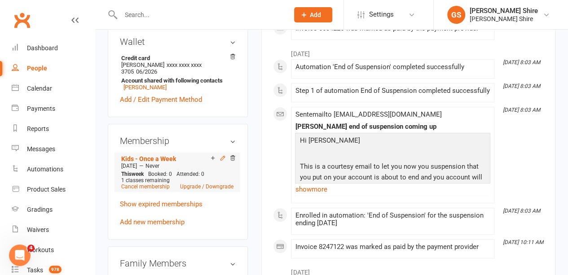
click at [220, 155] on icon at bounding box center [223, 158] width 6 height 6
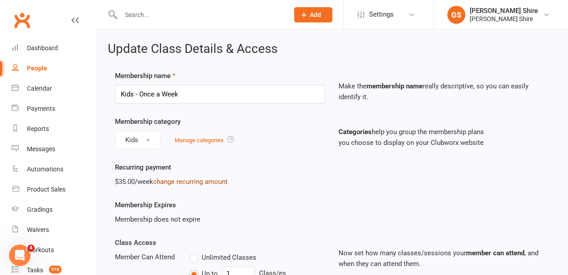
click at [167, 182] on link "change recurring amount" at bounding box center [190, 182] width 75 height 8
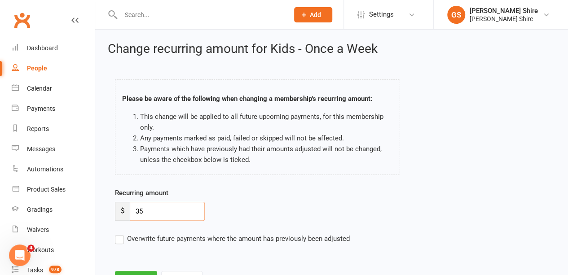
click at [152, 204] on input "35" at bounding box center [167, 211] width 75 height 19
type input "30"
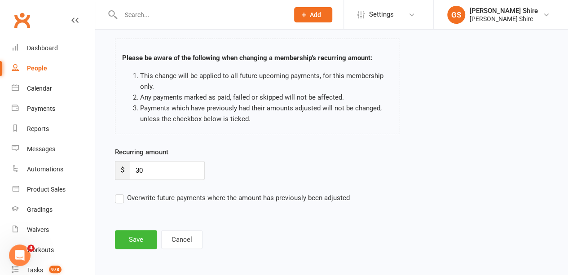
click at [141, 195] on label "Overwrite future payments where the amount has previously been adjusted" at bounding box center [232, 198] width 235 height 11
click at [141, 193] on input "Overwrite future payments where the amount has previously been adjusted" at bounding box center [232, 193] width 235 height 0
click at [138, 237] on button "Save" at bounding box center [136, 239] width 42 height 19
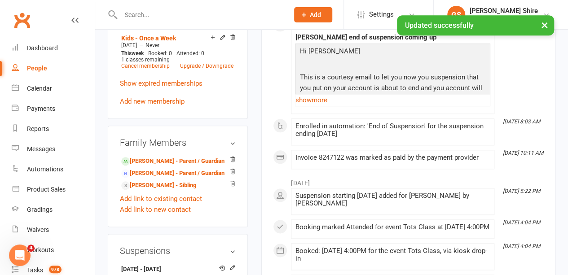
scroll to position [453, 0]
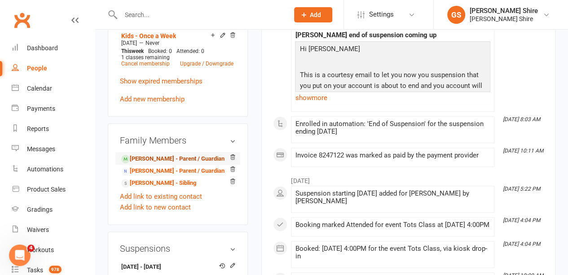
click at [151, 155] on link "[PERSON_NAME] - Parent / Guardian" at bounding box center [172, 159] width 103 height 9
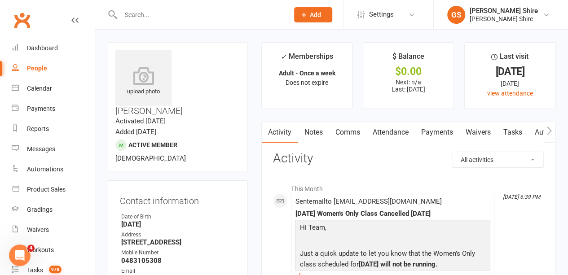
click at [443, 128] on link "Payments" at bounding box center [437, 132] width 44 height 21
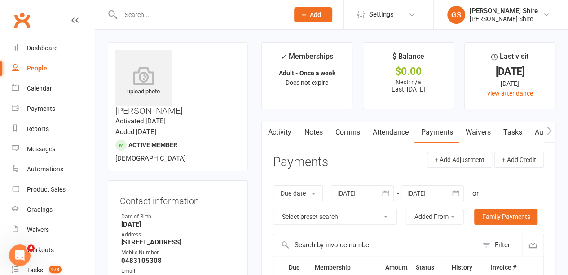
scroll to position [132, 0]
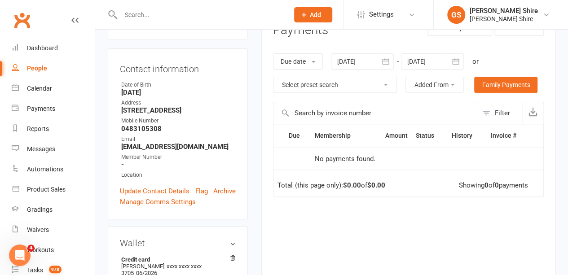
click at [348, 62] on div at bounding box center [362, 61] width 63 height 16
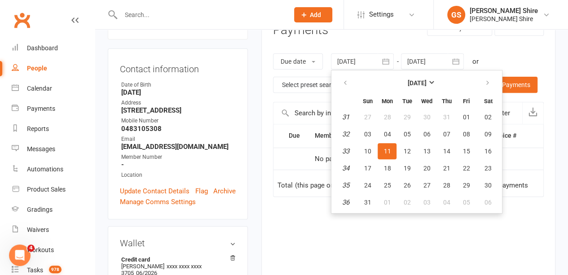
click at [350, 90] on th at bounding box center [345, 83] width 23 height 20
click at [347, 85] on icon "button" at bounding box center [345, 83] width 6 height 7
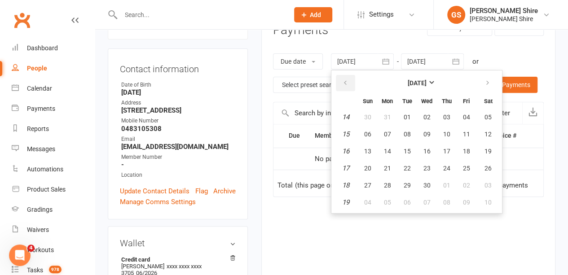
click at [347, 85] on icon "button" at bounding box center [345, 83] width 6 height 7
click at [429, 114] on span "01" at bounding box center [426, 117] width 7 height 7
type input "[DATE]"
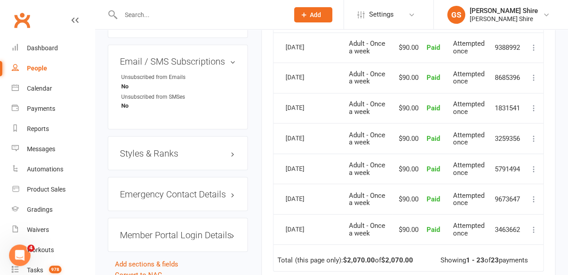
scroll to position [732, 0]
